Goal: Check status: Check status

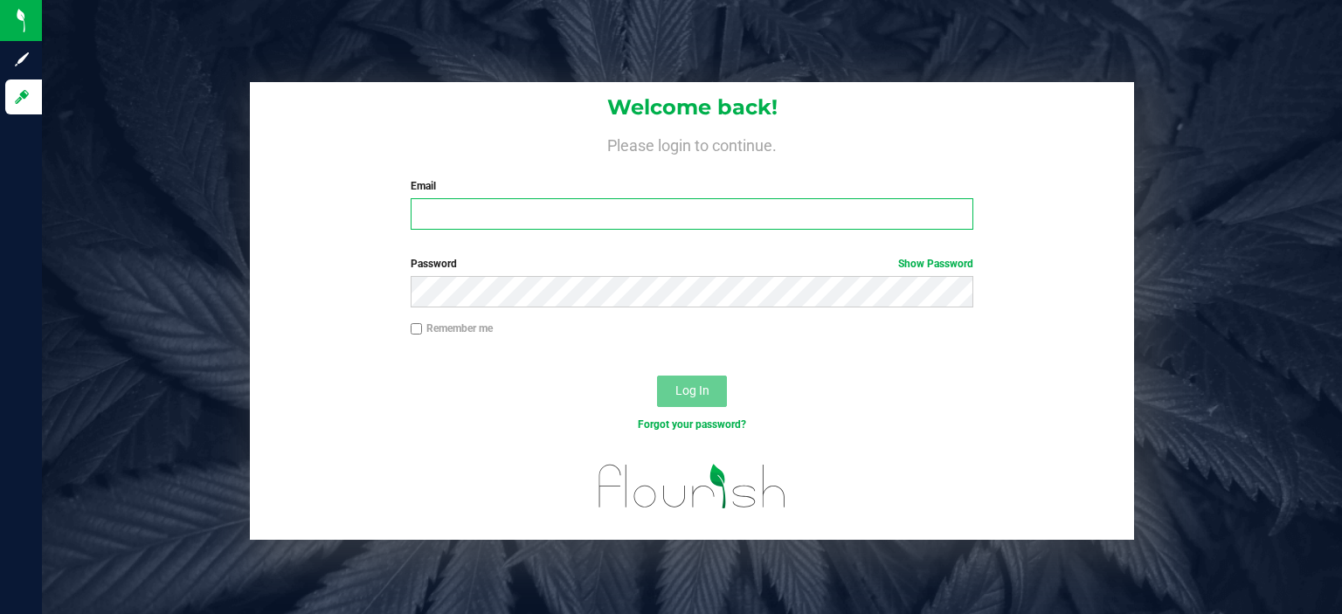
click at [514, 200] on input "Email" at bounding box center [692, 213] width 563 height 31
type input "[EMAIL_ADDRESS][DOMAIN_NAME]"
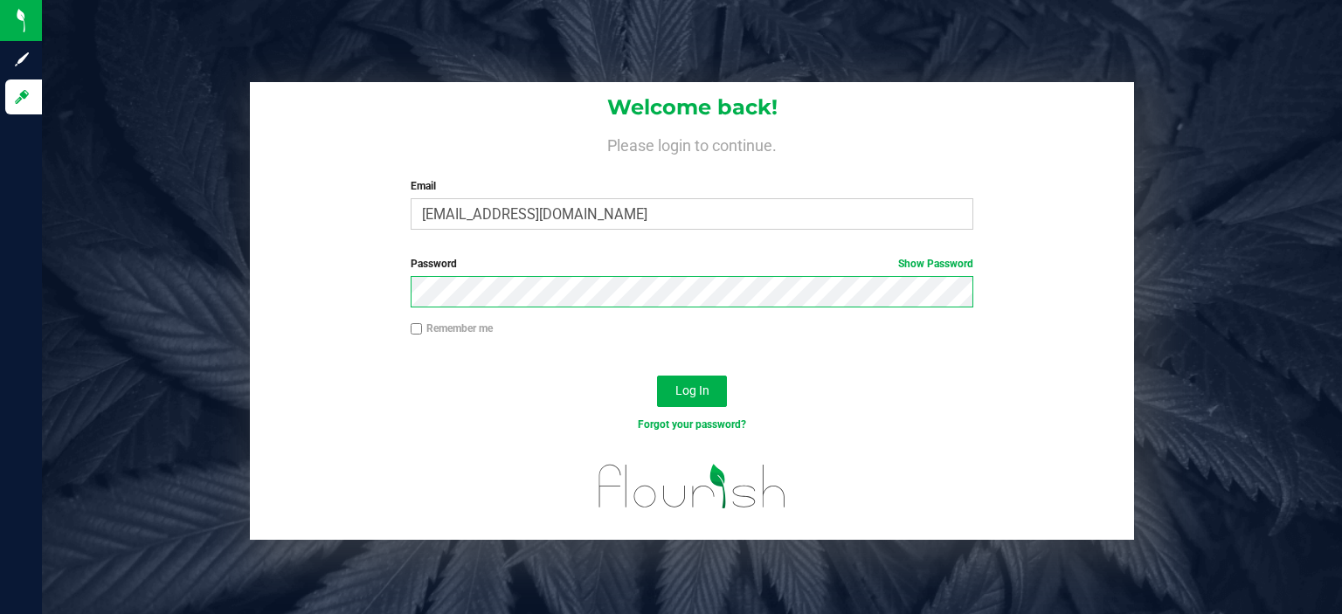
click at [657, 376] on button "Log In" at bounding box center [692, 391] width 70 height 31
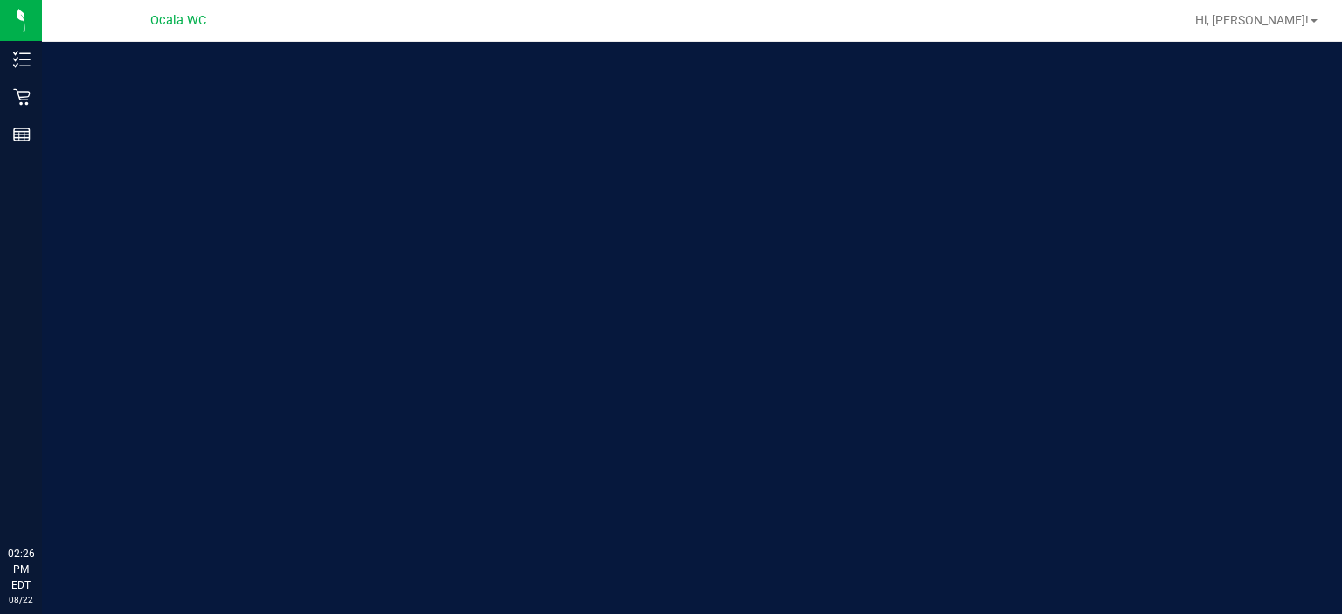
click at [83, 190] on div "Welcome to Flourish Software Seed-to-Sale Tracking & Analytics" at bounding box center [260, 328] width 437 height 572
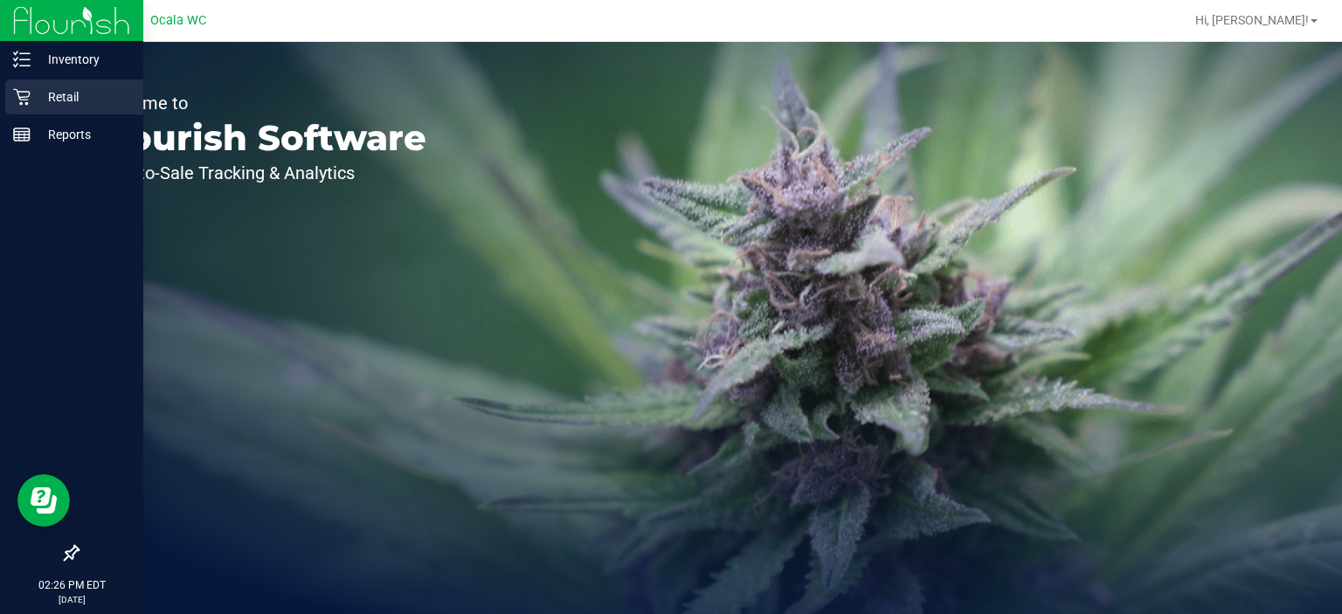
click at [27, 89] on icon at bounding box center [21, 96] width 17 height 17
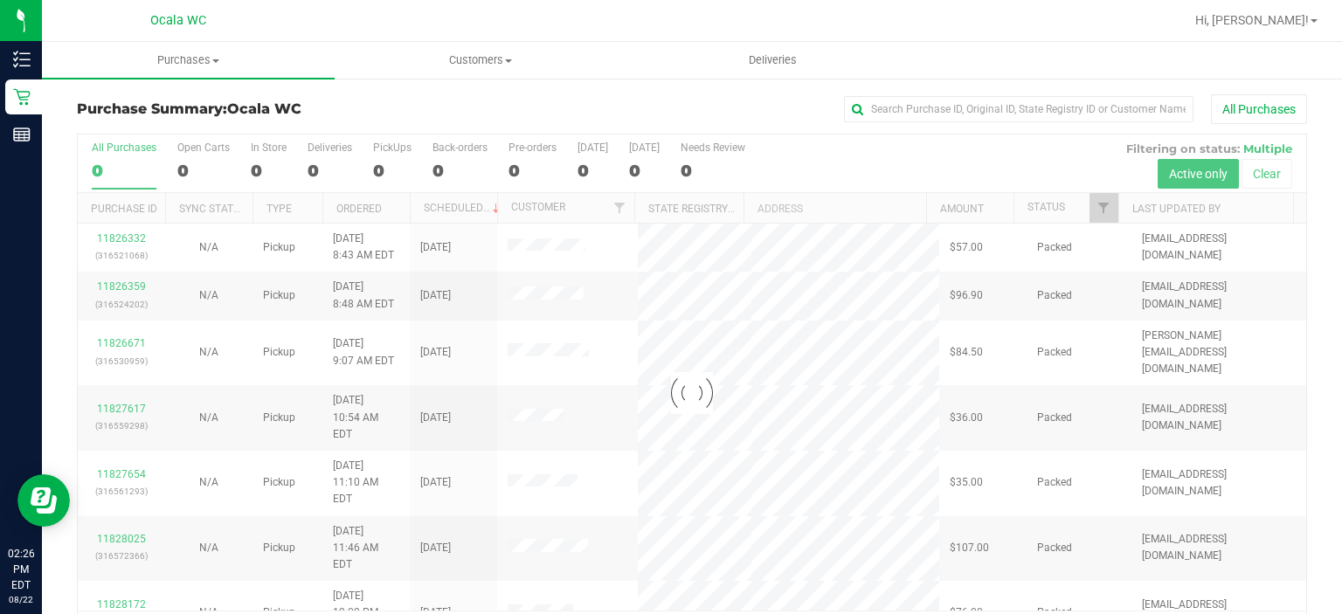
click at [311, 148] on div at bounding box center [692, 394] width 1228 height 518
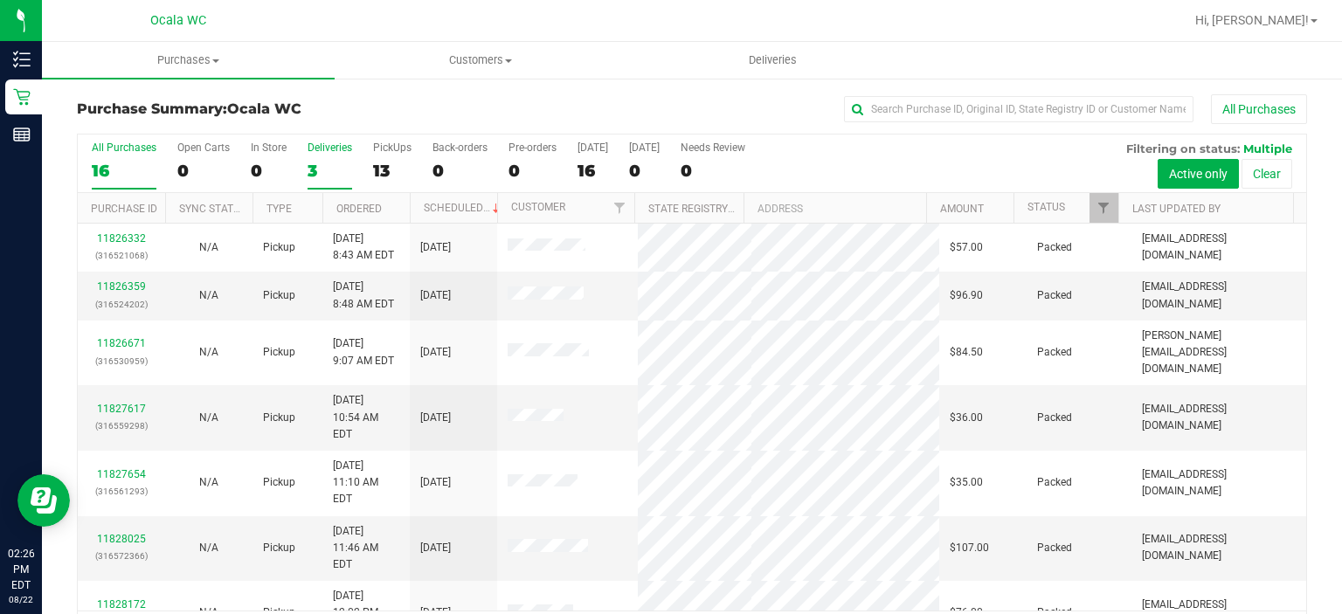
click at [317, 157] on label "Deliveries 3" at bounding box center [329, 166] width 45 height 48
click at [0, 0] on input "Deliveries 3" at bounding box center [0, 0] width 0 height 0
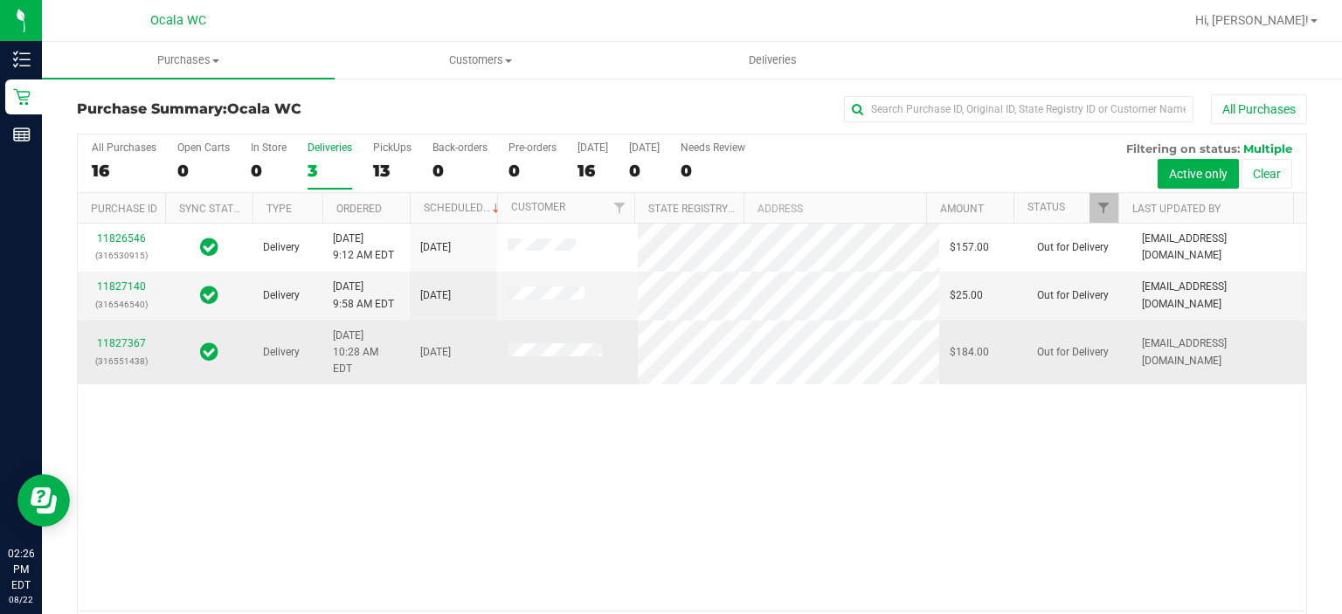
click at [122, 353] on p "(316551438)" at bounding box center [121, 361] width 66 height 17
click at [121, 337] on link "11827367" at bounding box center [121, 343] width 49 height 12
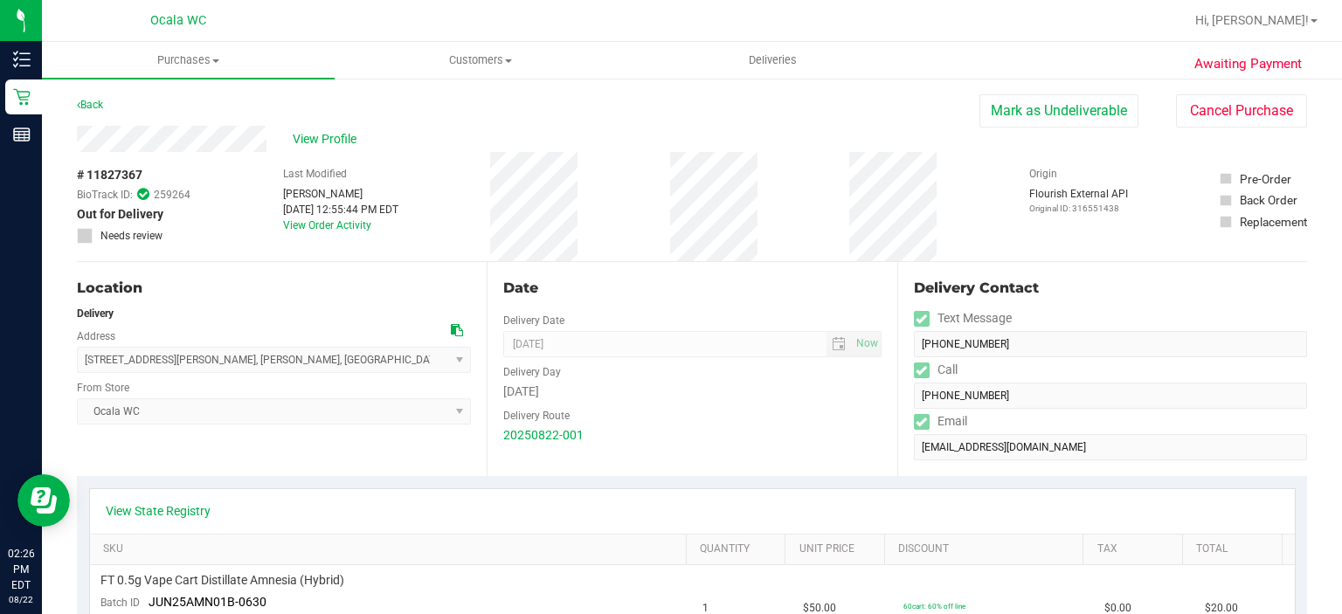
click at [109, 100] on div "Back [PERSON_NAME] as Undeliverable Cancel Purchase" at bounding box center [692, 109] width 1230 height 31
click at [93, 96] on div "Back" at bounding box center [90, 104] width 26 height 21
click at [93, 99] on link "Back" at bounding box center [90, 105] width 26 height 12
